Goal: Transaction & Acquisition: Book appointment/travel/reservation

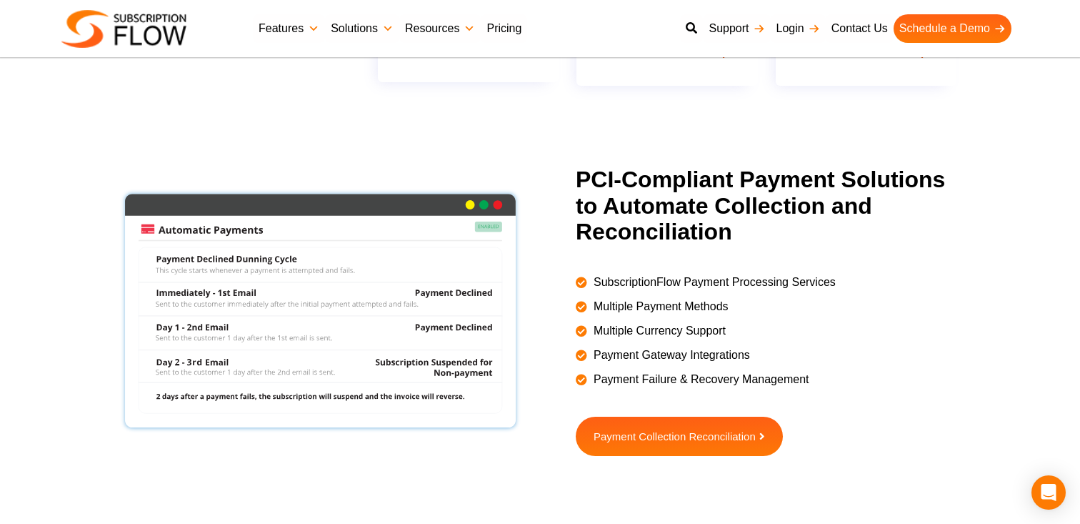
scroll to position [1210, 0]
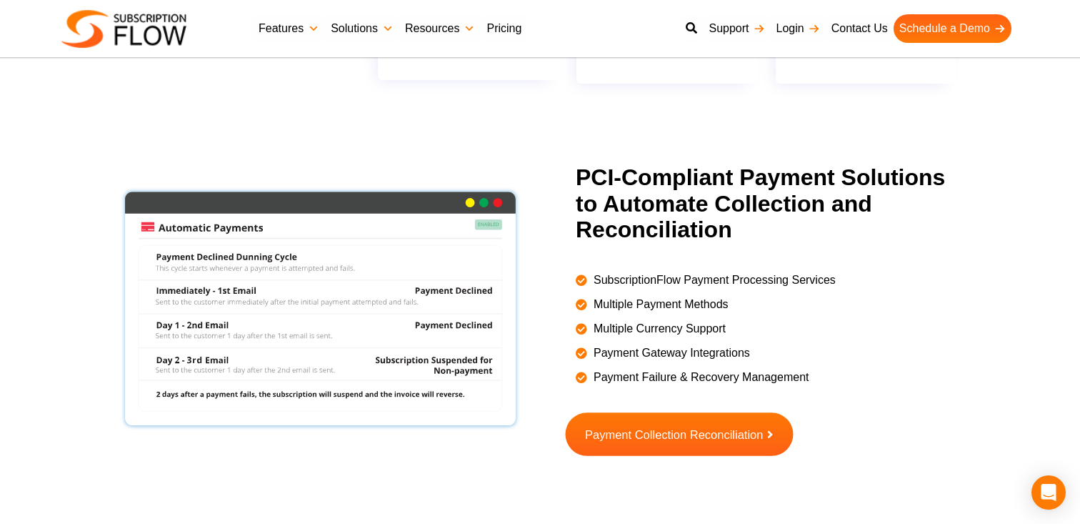
click at [692, 431] on span "Payment Collection Reconciliation" at bounding box center [674, 434] width 178 height 12
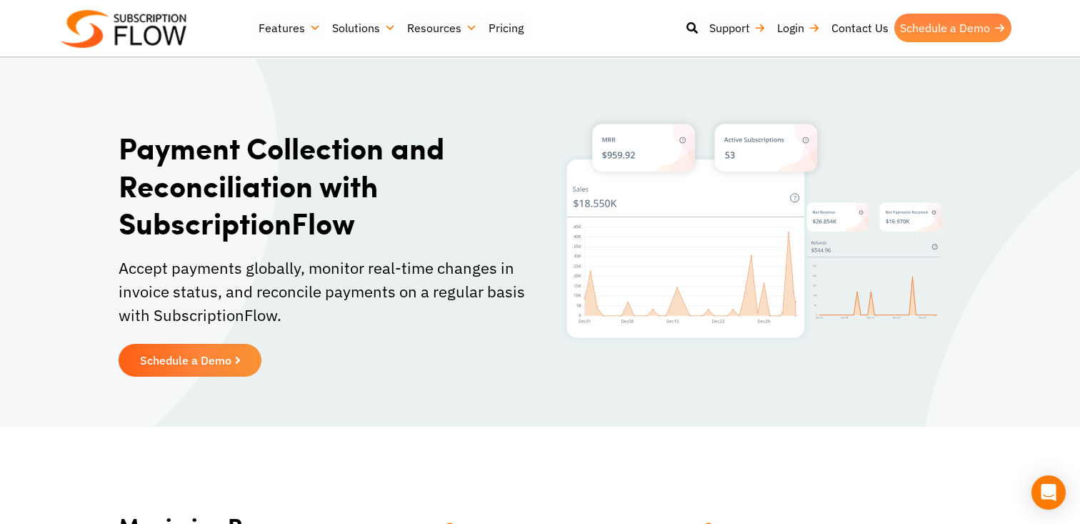
click at [947, 35] on link "Schedule a Demo" at bounding box center [953, 28] width 117 height 29
